Goal: Information Seeking & Learning: Learn about a topic

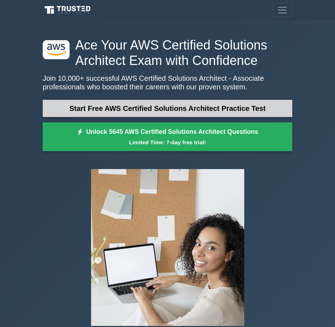
click at [151, 111] on link "Start Free AWS Certified Solutions Architect Practice Test" at bounding box center [167, 108] width 249 height 17
click at [156, 116] on link "Start Free AWS Certified Solutions Architect Practice Test" at bounding box center [167, 108] width 249 height 17
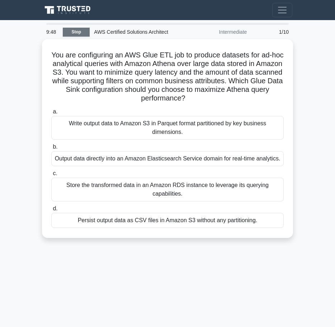
click at [78, 31] on link "Stop" at bounding box center [76, 32] width 27 height 9
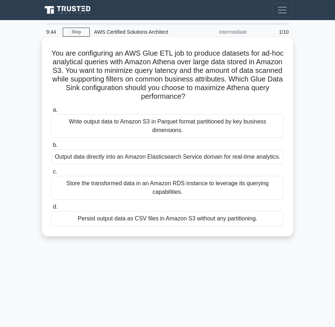
click at [172, 123] on div "Write output data to Amazon S3 in Parquet format partitioned by key business di…" at bounding box center [167, 126] width 232 height 24
click at [51, 112] on input "a. Write output data to Amazon S3 in Parquet format partitioned by key business…" at bounding box center [51, 110] width 0 height 5
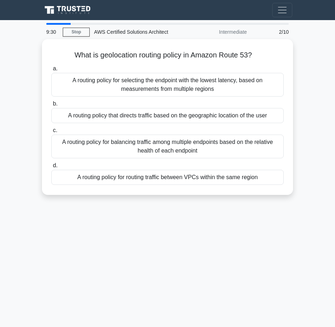
click at [228, 31] on div "Intermediate" at bounding box center [219, 32] width 63 height 14
click at [53, 26] on div "9:27" at bounding box center [52, 32] width 21 height 14
